Goal: Information Seeking & Learning: Find specific fact

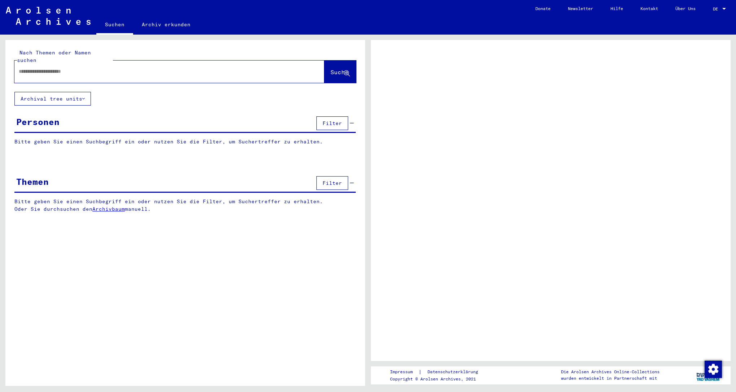
click at [46, 67] on div at bounding box center [160, 71] width 293 height 16
click at [52, 68] on input "text" at bounding box center [163, 72] width 288 height 8
type input "*"
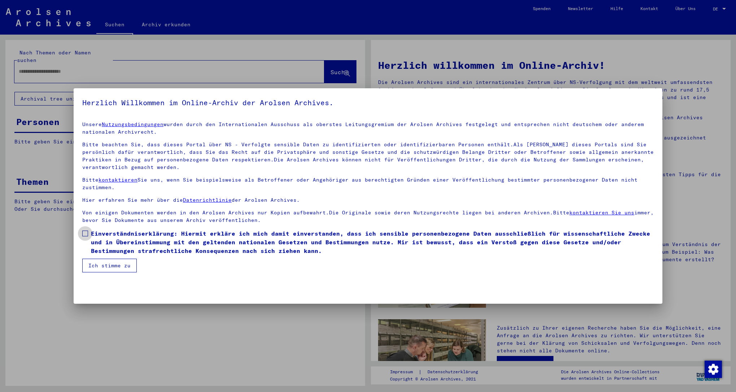
click at [121, 241] on span "Einverständniserklärung: Hiermit erkläre ich mich damit einverstanden, dass ich…" at bounding box center [372, 242] width 563 height 26
click at [111, 263] on button "Ich stimme zu" at bounding box center [109, 266] width 54 height 14
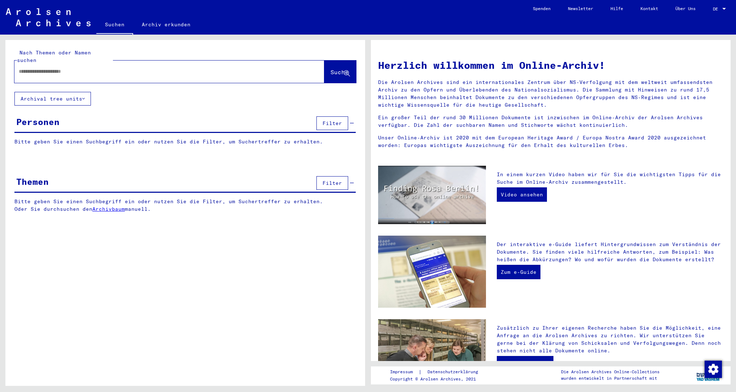
click at [168, 68] on div at bounding box center [158, 71] width 288 height 16
click at [175, 63] on div at bounding box center [158, 71] width 288 height 16
click at [164, 73] on div at bounding box center [169, 72] width 310 height 22
click at [171, 68] on input "text" at bounding box center [161, 72] width 284 height 8
type input "**********"
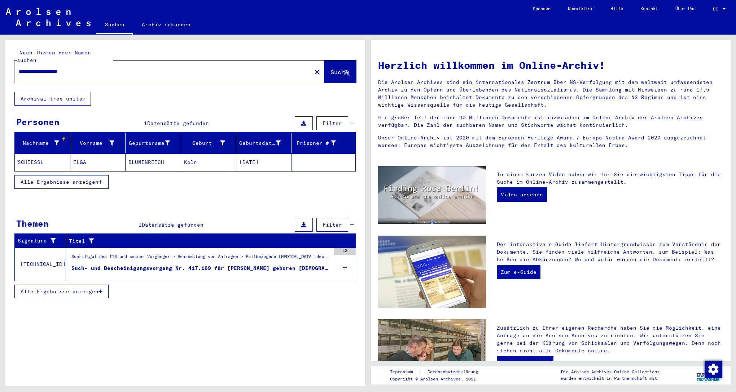
click at [192, 154] on mat-cell "Koln" at bounding box center [209, 162] width 56 height 17
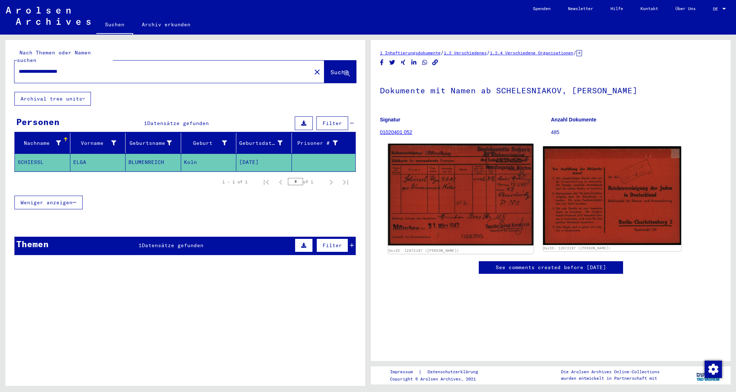
click at [449, 157] on img at bounding box center [460, 195] width 145 height 102
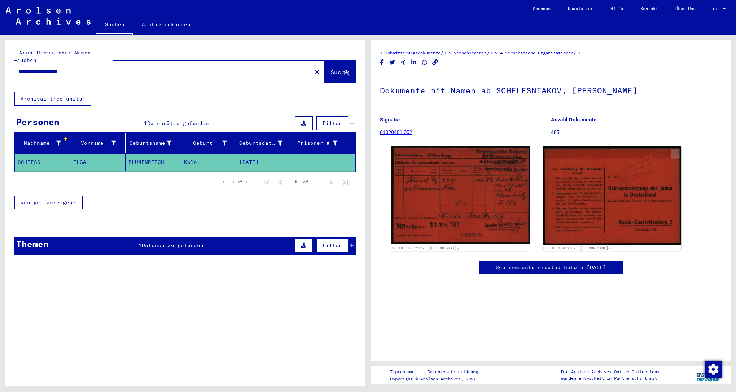
click at [177, 242] on span "Datensätze gefunden" at bounding box center [173, 245] width 62 height 6
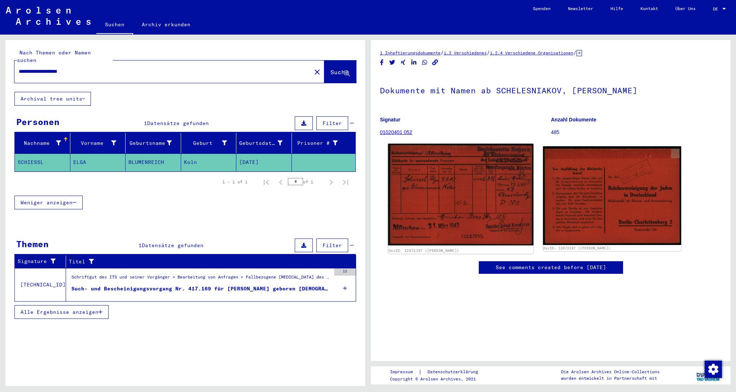
click at [471, 180] on img at bounding box center [460, 195] width 145 height 102
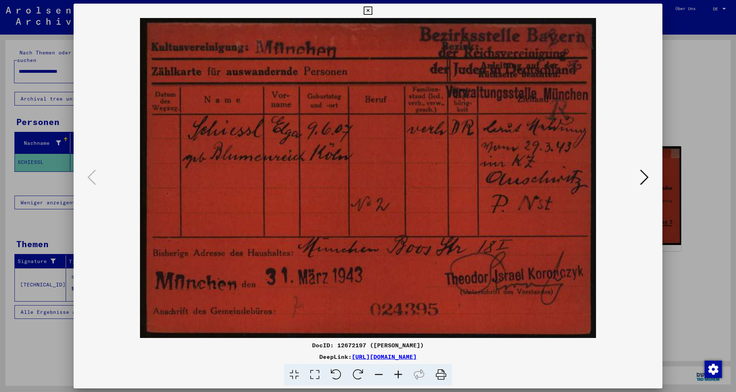
click at [642, 177] on icon at bounding box center [644, 177] width 9 height 17
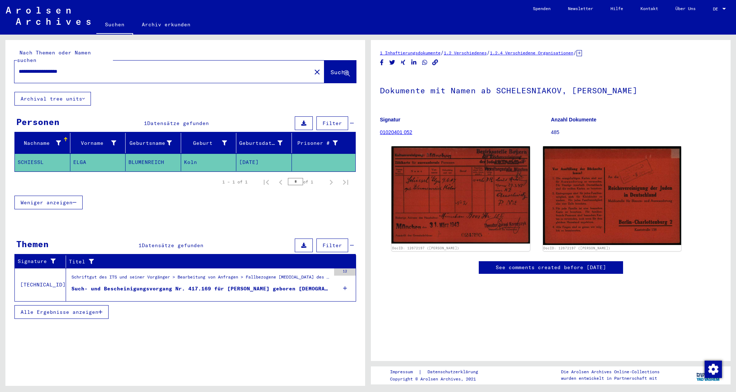
click at [233, 276] on figure "Schriftgut des ITS und seiner Vorgänger > Bearbeitung von Anfragen > Fallbezoge…" at bounding box center [200, 279] width 259 height 11
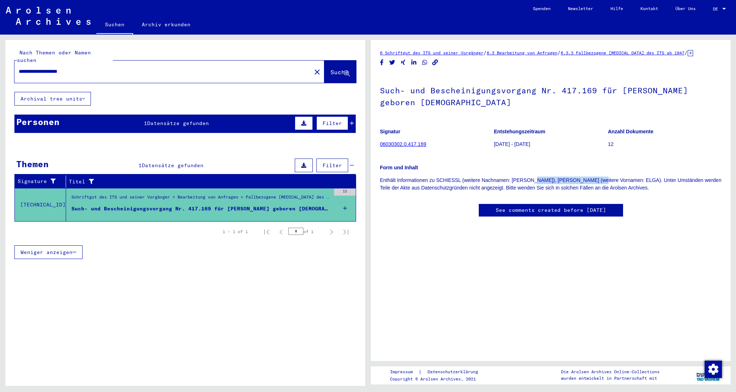
drag, startPoint x: 549, startPoint y: 183, endPoint x: 602, endPoint y: 183, distance: 53.0
click at [601, 183] on p "Enthält Informationen zu SCHIESSL (weitere Nachnamen: [PERSON_NAME]), [PERSON_N…" at bounding box center [551, 184] width 342 height 15
click at [604, 183] on p "Enthält Informationen zu SCHIESSL (weitere Nachnamen: [PERSON_NAME]), [PERSON_N…" at bounding box center [551, 184] width 342 height 15
click at [172, 119] on div "Personen 1 Datensätze gefunden Filter" at bounding box center [184, 124] width 341 height 18
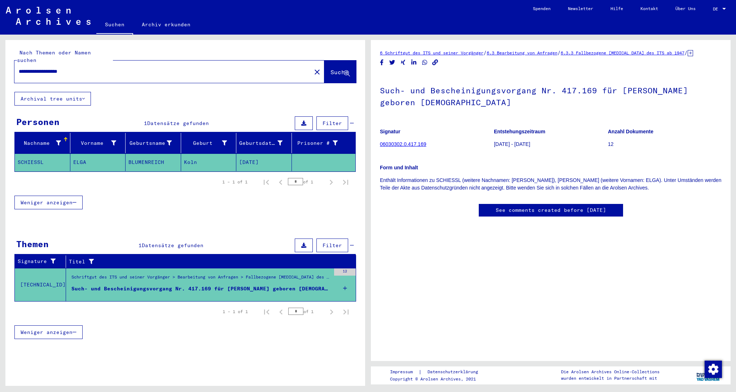
click at [161, 154] on mat-cell "BLUMENREICH" at bounding box center [154, 163] width 56 height 18
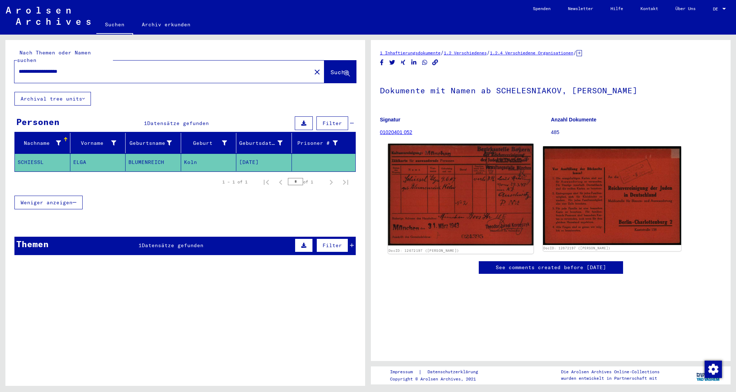
click at [461, 179] on img at bounding box center [460, 195] width 145 height 102
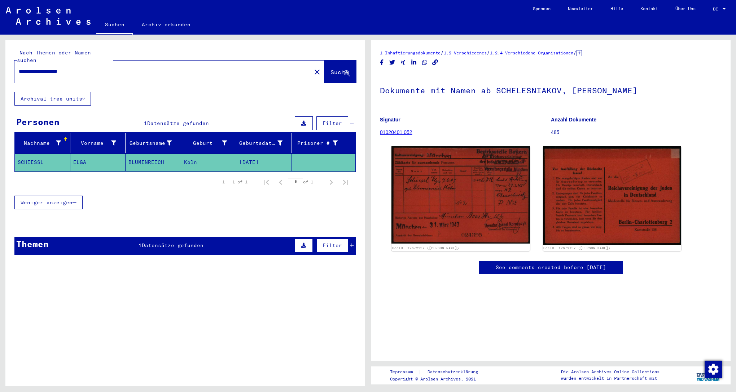
click at [50, 68] on div "**********" at bounding box center [160, 71] width 293 height 16
click at [50, 68] on input "**********" at bounding box center [163, 72] width 288 height 8
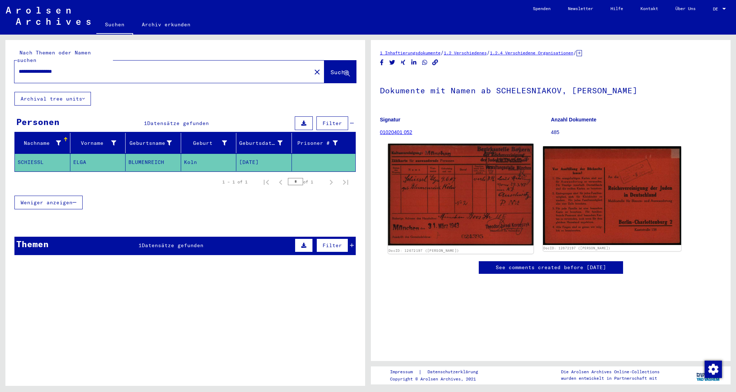
type input "**********"
click at [436, 175] on img at bounding box center [460, 195] width 145 height 102
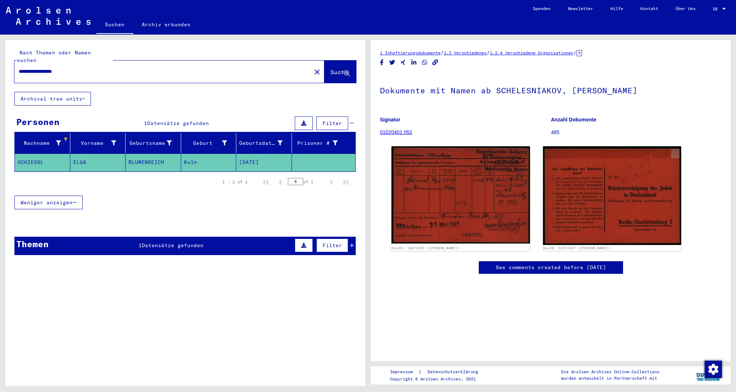
click at [277, 69] on div "**********" at bounding box center [160, 71] width 293 height 16
click at [329, 71] on button "Suche" at bounding box center [340, 72] width 32 height 22
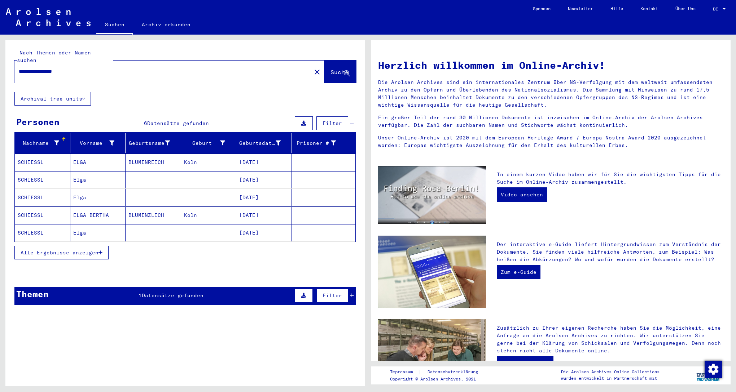
click at [166, 160] on mat-cell "BLUMENREICH" at bounding box center [154, 162] width 56 height 17
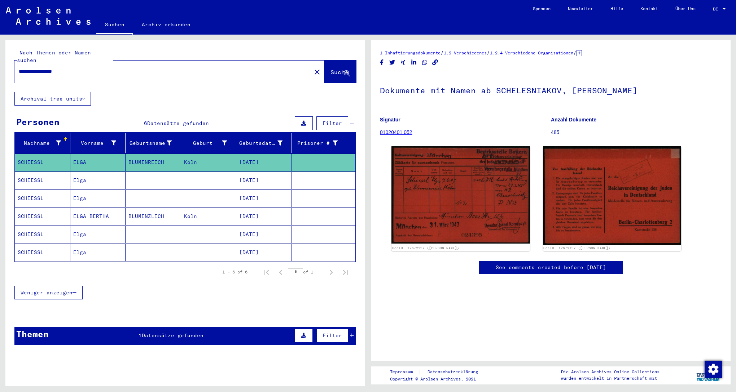
click at [168, 172] on mat-cell at bounding box center [154, 181] width 56 height 18
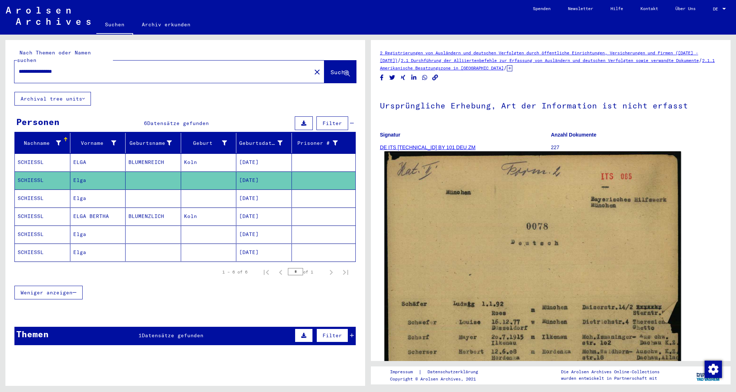
scroll to position [161, 0]
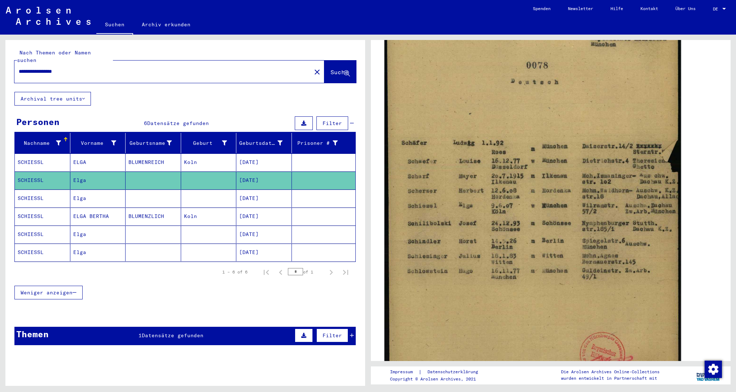
click at [437, 164] on img at bounding box center [532, 198] width 297 height 417
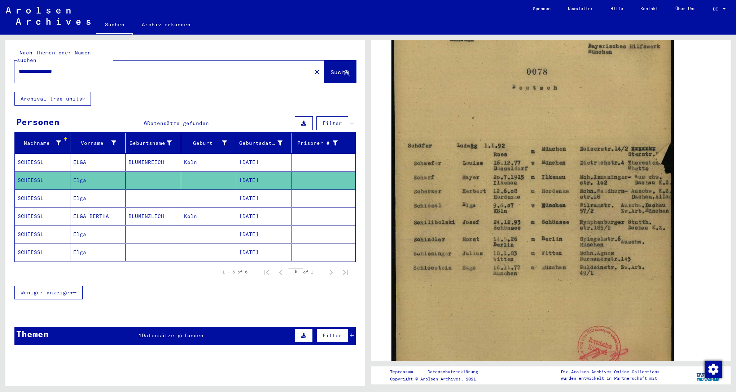
scroll to position [0, 0]
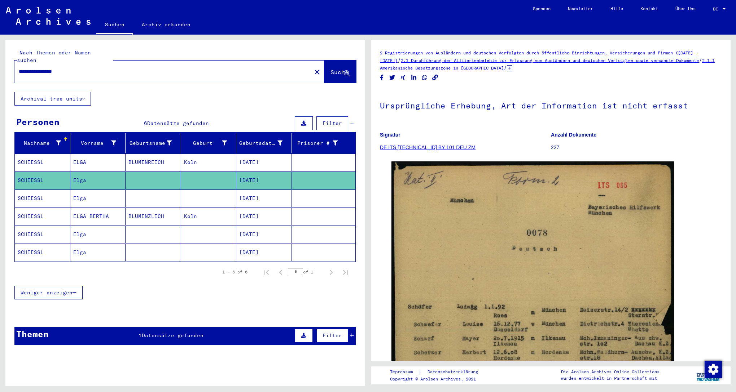
click at [512, 69] on icon at bounding box center [509, 68] width 5 height 6
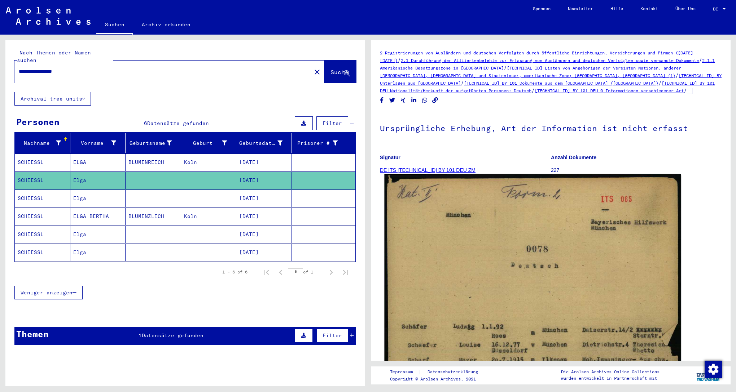
click at [529, 223] on img at bounding box center [532, 382] width 297 height 417
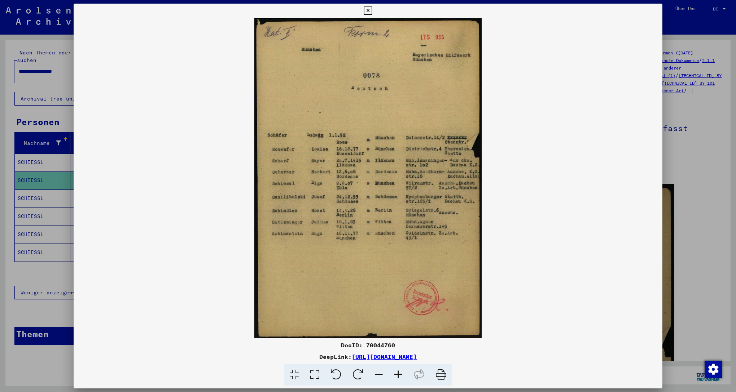
click at [707, 193] on div at bounding box center [368, 196] width 736 height 392
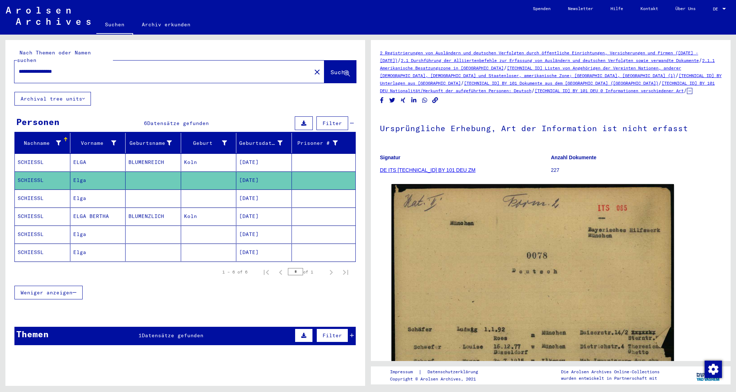
click at [143, 190] on mat-cell at bounding box center [154, 199] width 56 height 18
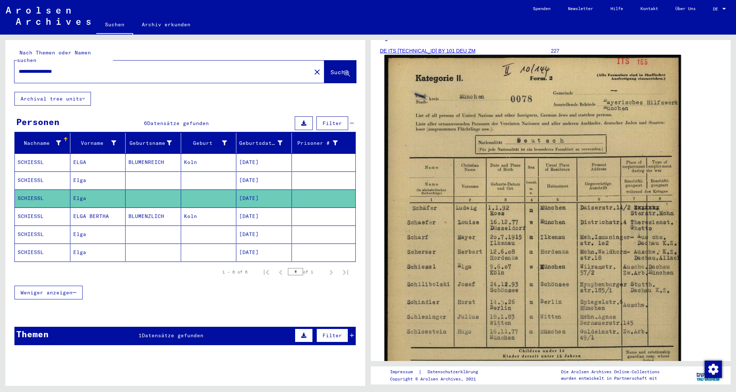
scroll to position [133, 0]
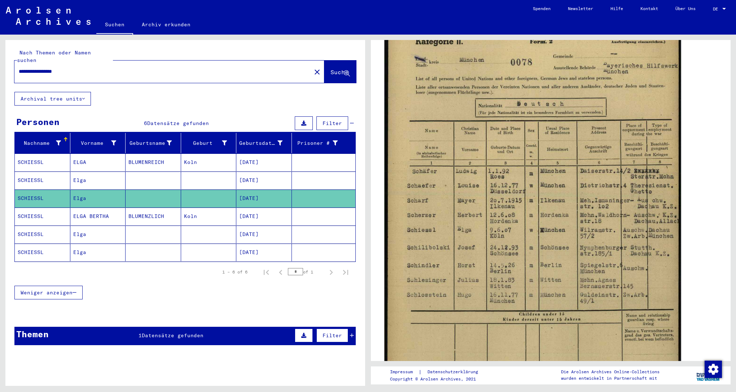
click at [542, 228] on img at bounding box center [532, 226] width 297 height 416
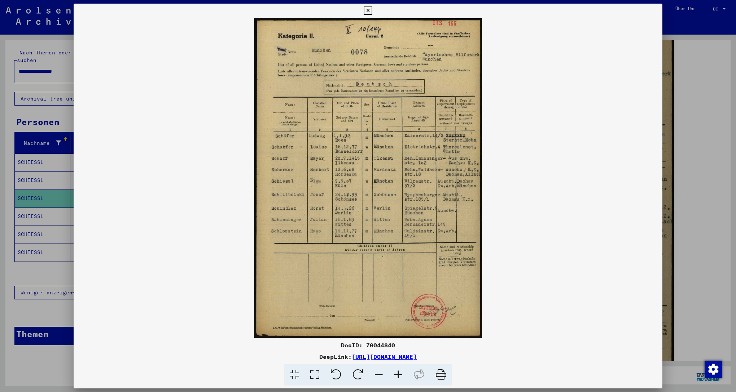
click at [665, 212] on div at bounding box center [368, 196] width 736 height 392
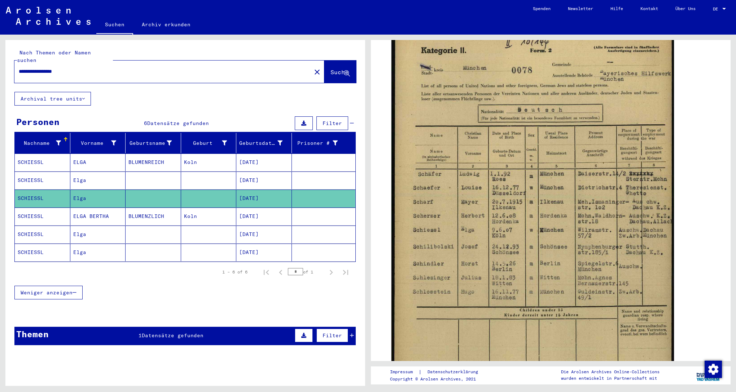
click at [196, 212] on mat-cell "Koln" at bounding box center [209, 217] width 56 height 18
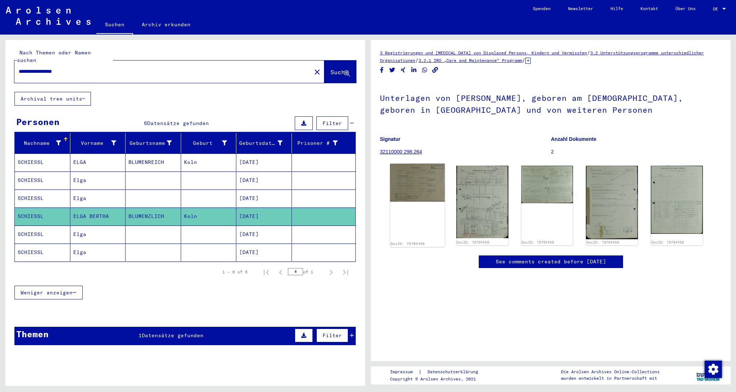
click at [402, 183] on img at bounding box center [417, 183] width 54 height 38
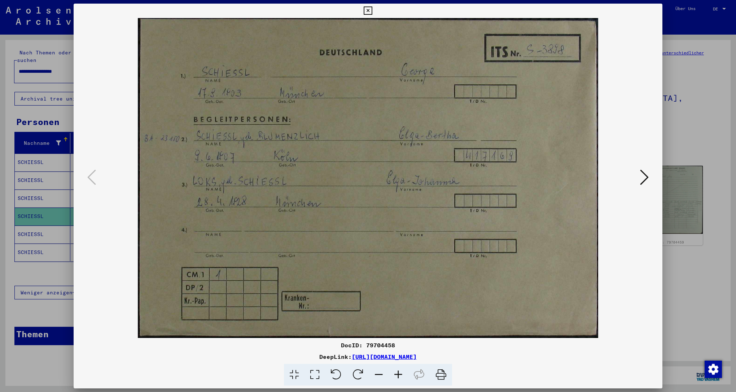
click at [646, 174] on icon at bounding box center [644, 177] width 9 height 17
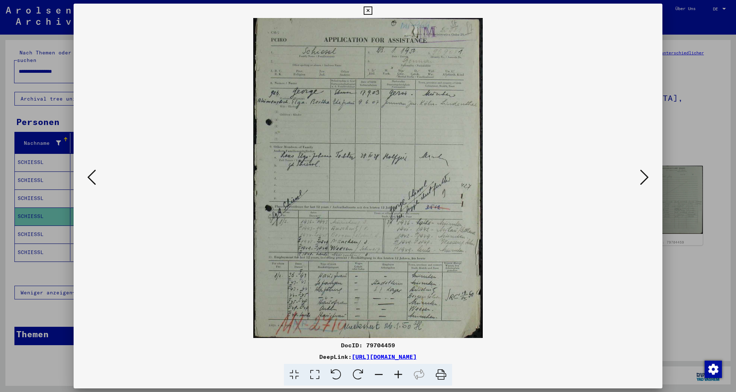
click at [646, 174] on icon at bounding box center [644, 177] width 9 height 17
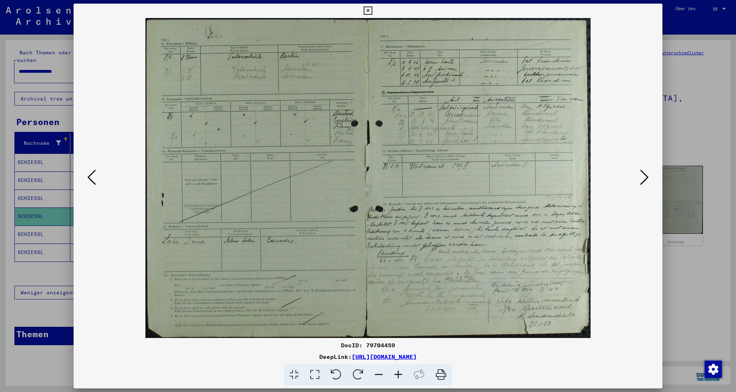
click at [646, 174] on icon at bounding box center [644, 177] width 9 height 17
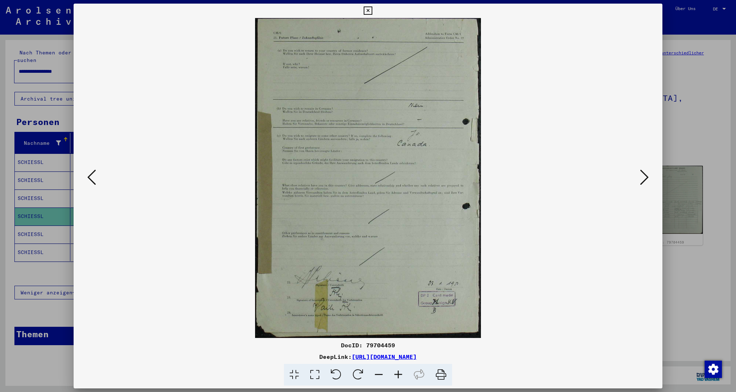
click at [646, 174] on icon at bounding box center [644, 177] width 9 height 17
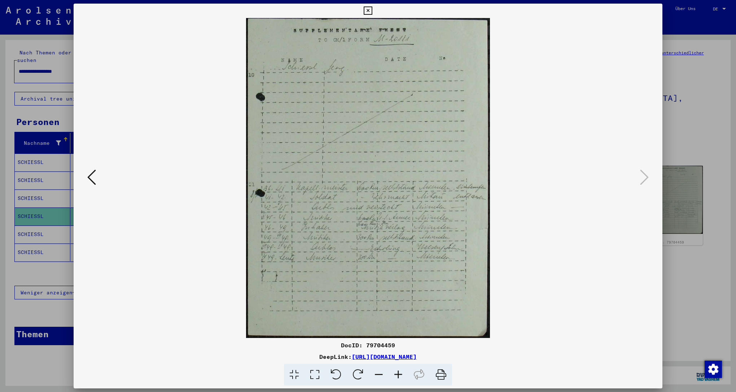
click at [400, 374] on icon at bounding box center [398, 375] width 19 height 22
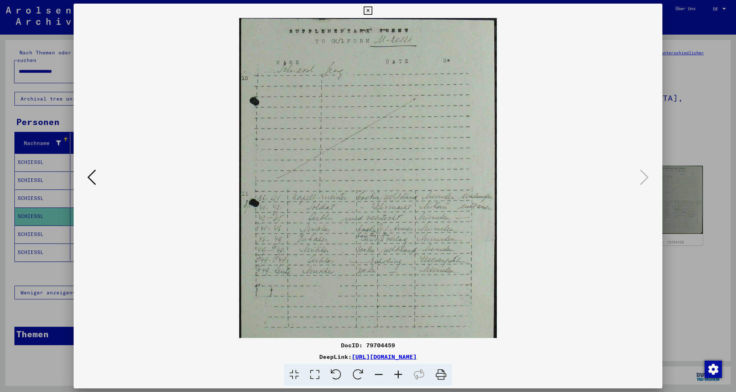
click at [400, 374] on icon at bounding box center [398, 375] width 19 height 22
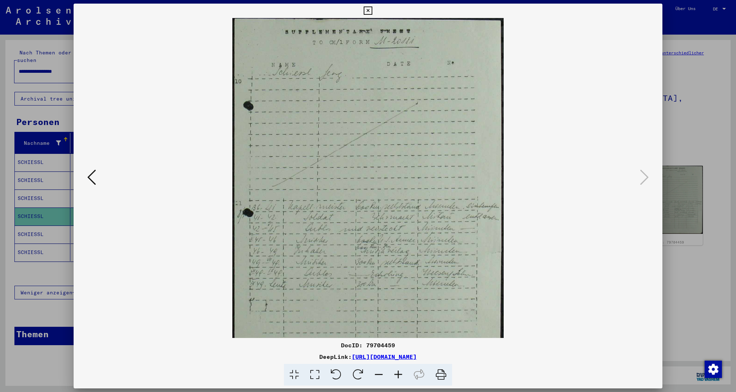
click at [400, 374] on icon at bounding box center [398, 375] width 19 height 22
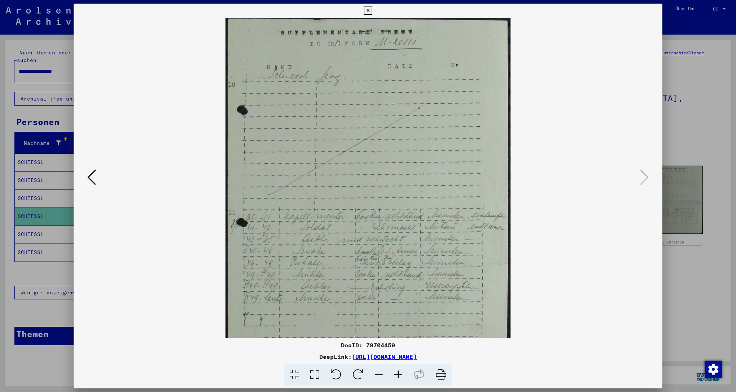
click at [400, 374] on icon at bounding box center [398, 375] width 19 height 22
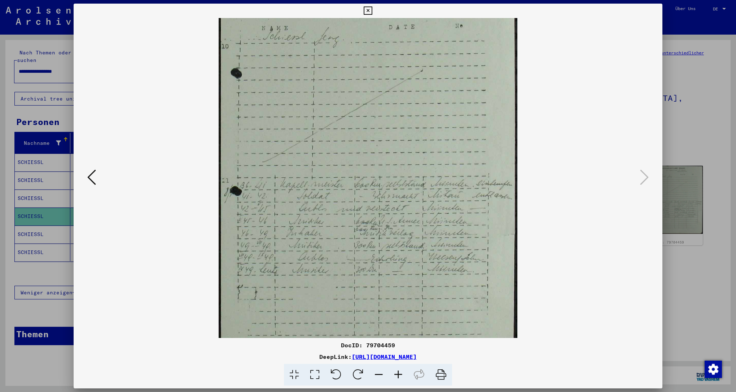
scroll to position [50, 0]
drag, startPoint x: 356, startPoint y: 246, endPoint x: 347, endPoint y: 196, distance: 50.7
click at [347, 196] on img at bounding box center [368, 164] width 298 height 392
click at [91, 181] on icon at bounding box center [91, 177] width 9 height 17
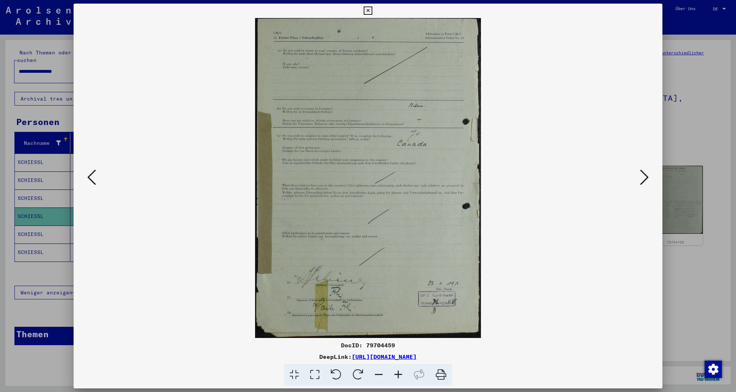
click at [91, 181] on icon at bounding box center [91, 177] width 9 height 17
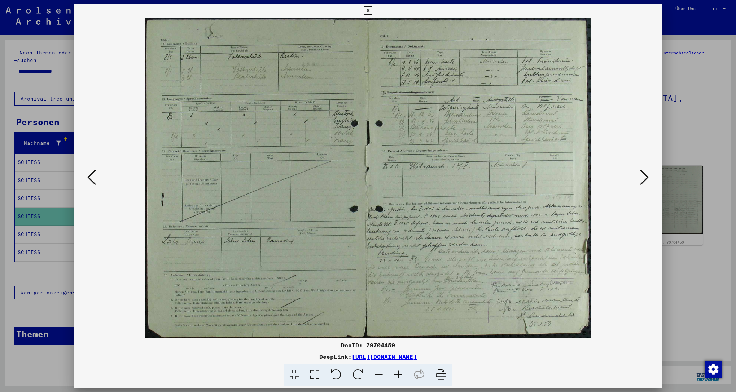
click at [91, 181] on icon at bounding box center [91, 177] width 9 height 17
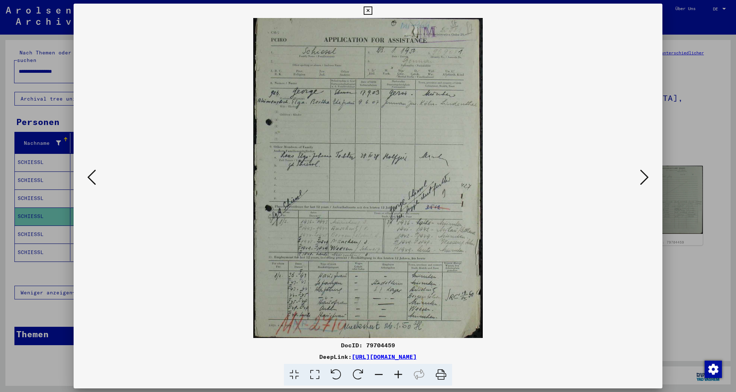
click at [91, 181] on icon at bounding box center [91, 177] width 9 height 17
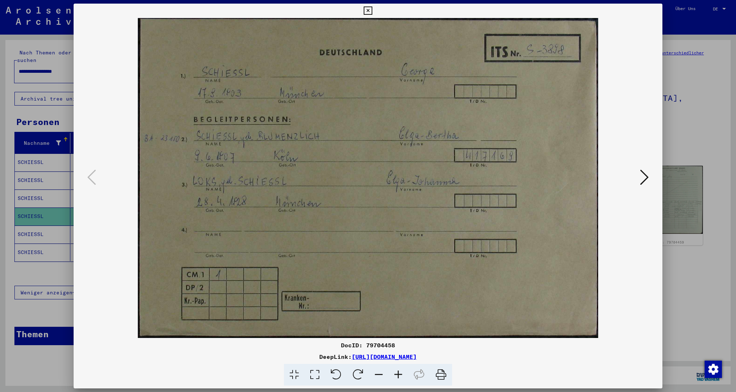
click at [644, 178] on icon at bounding box center [644, 177] width 9 height 17
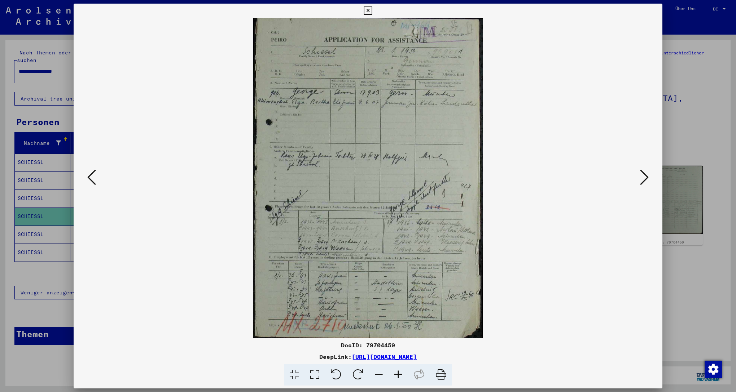
click at [397, 374] on icon at bounding box center [398, 375] width 19 height 22
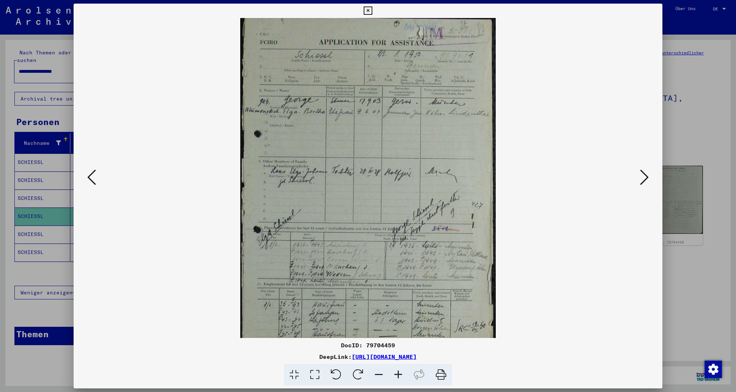
click at [397, 374] on icon at bounding box center [398, 375] width 19 height 22
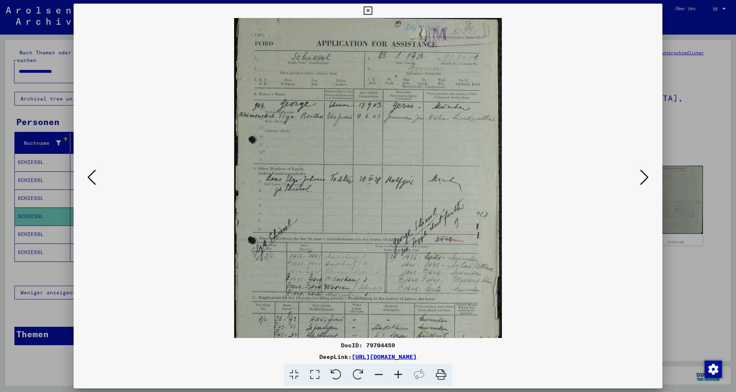
click at [397, 374] on icon at bounding box center [398, 375] width 19 height 22
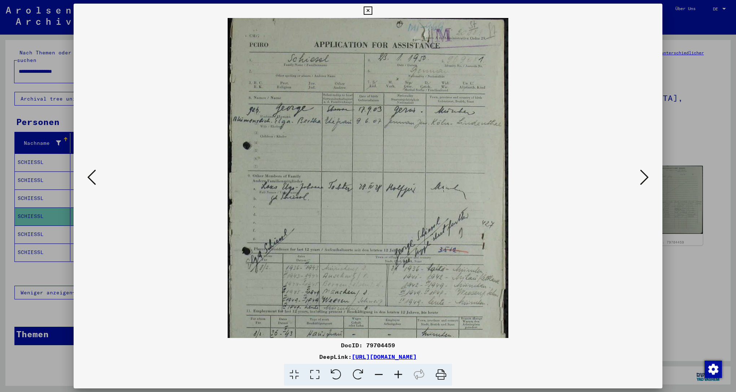
click at [397, 374] on icon at bounding box center [398, 375] width 19 height 22
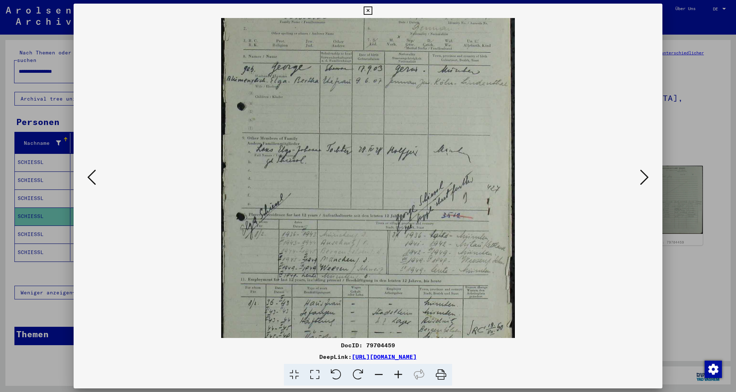
drag, startPoint x: 380, startPoint y: 234, endPoint x: 374, endPoint y: 190, distance: 44.0
click at [374, 190] on img at bounding box center [368, 178] width 294 height 411
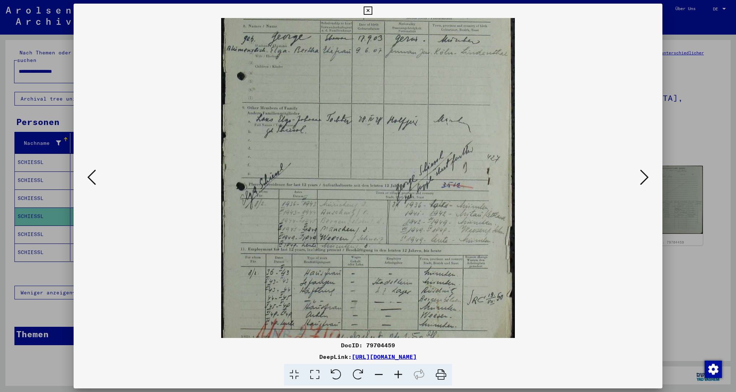
scroll to position [85, 0]
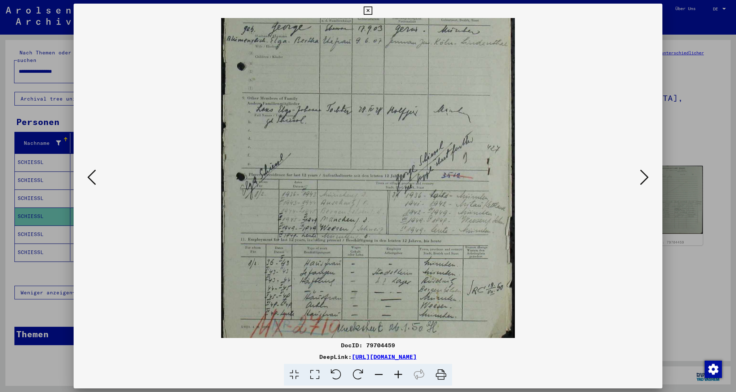
drag, startPoint x: 370, startPoint y: 214, endPoint x: 368, endPoint y: 199, distance: 14.2
click at [368, 199] on img at bounding box center [368, 138] width 294 height 411
